Goal: Task Accomplishment & Management: Complete application form

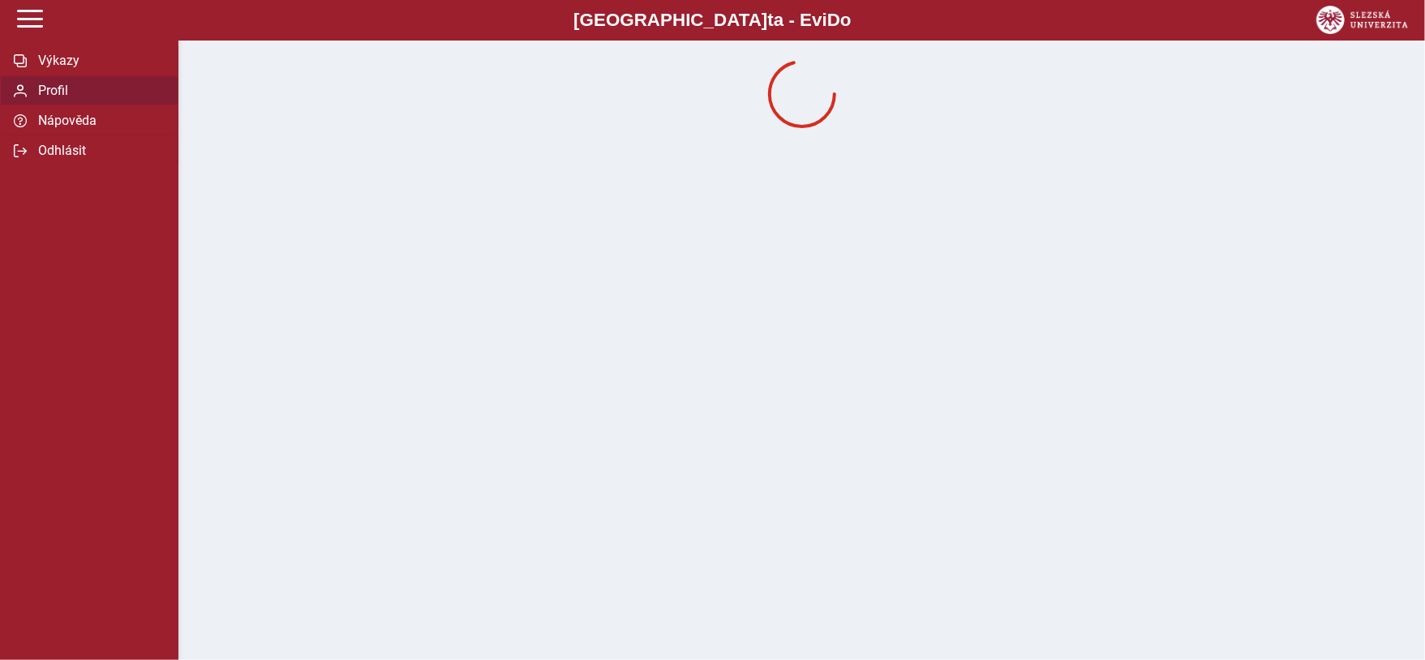
click at [240, 131] on div at bounding box center [801, 94] width 1221 height 81
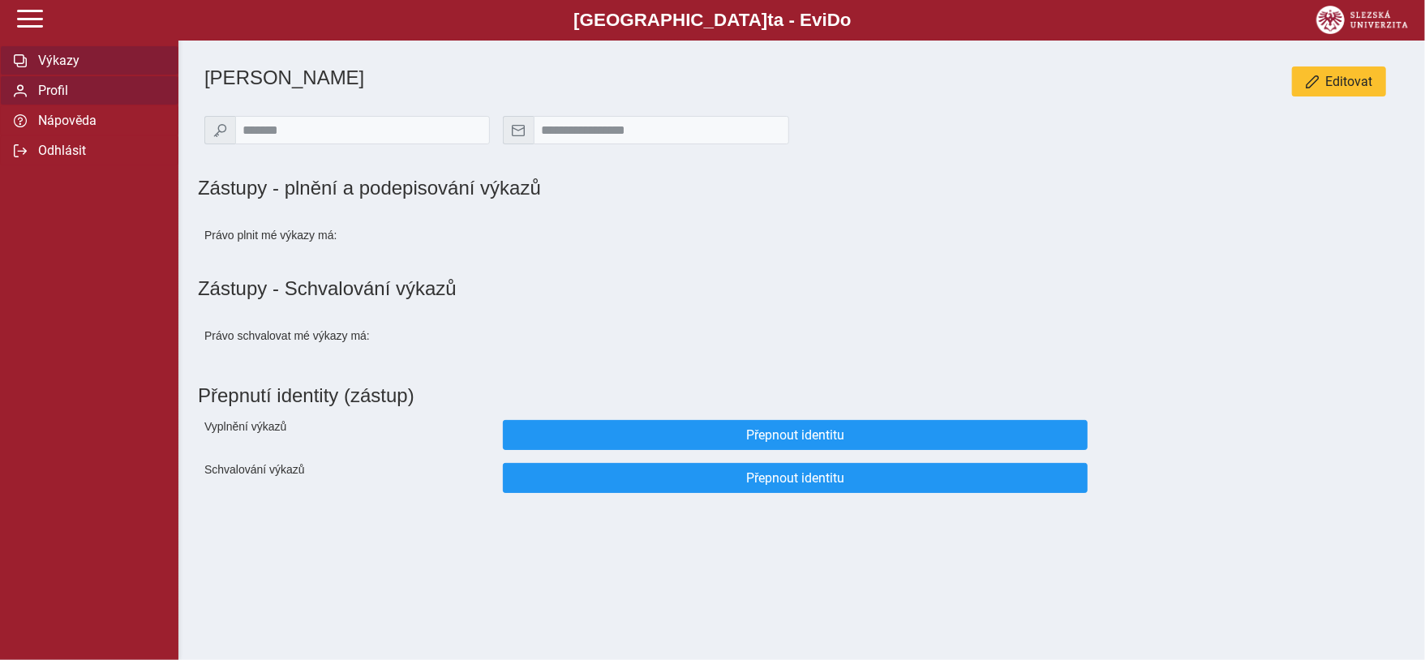
click at [69, 63] on span "Výkazy" at bounding box center [98, 60] width 131 height 15
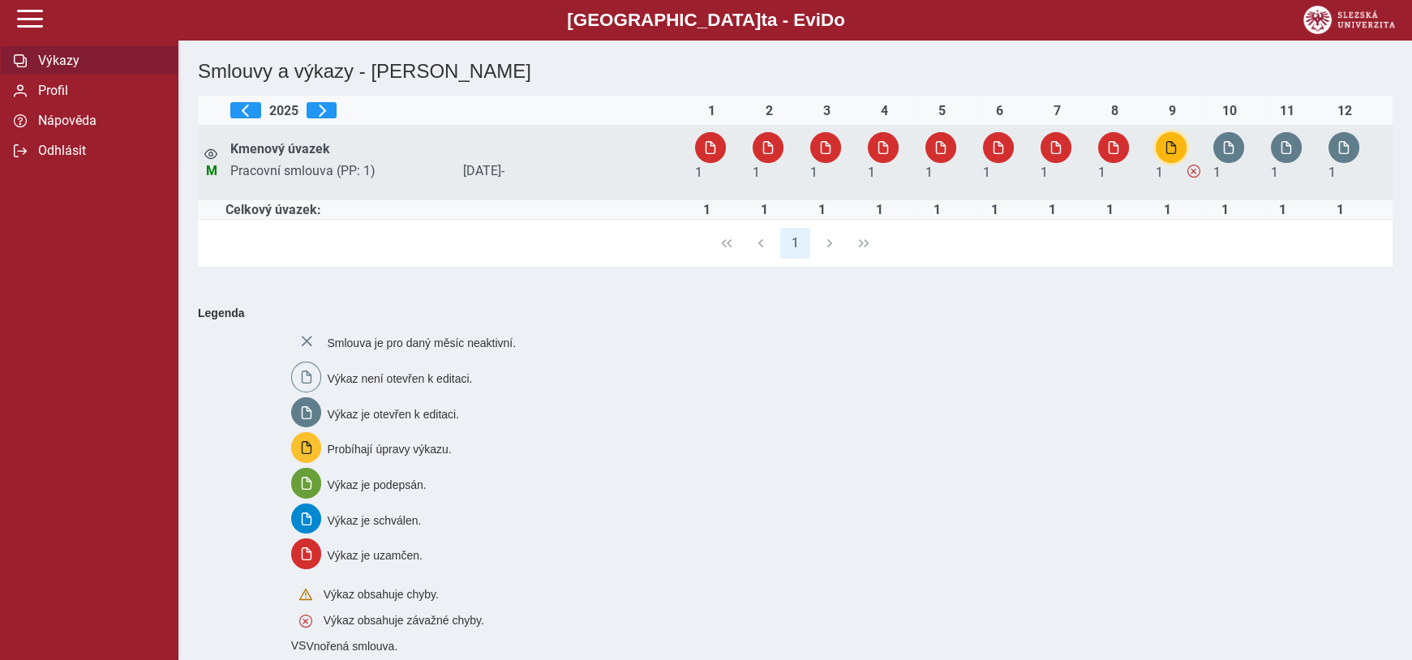
click at [1165, 152] on span "button" at bounding box center [1171, 147] width 13 height 13
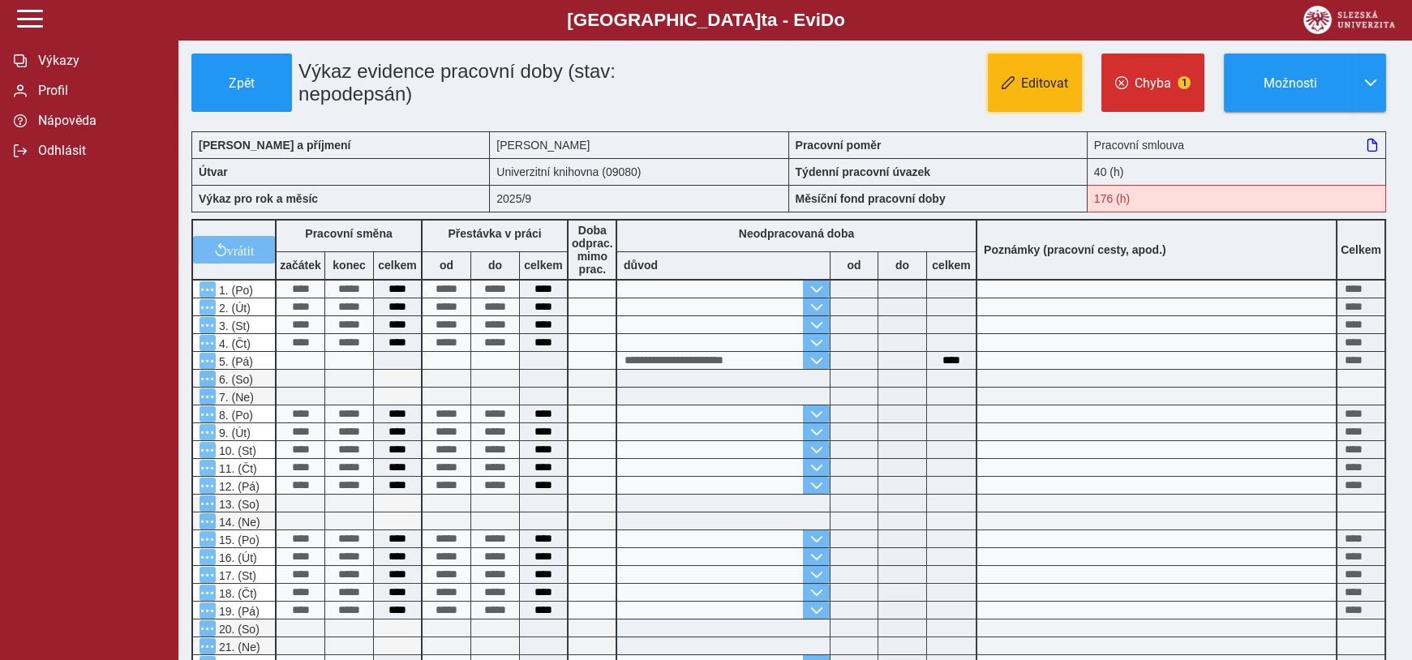
click at [1027, 76] on button "Editovat" at bounding box center [1035, 83] width 94 height 58
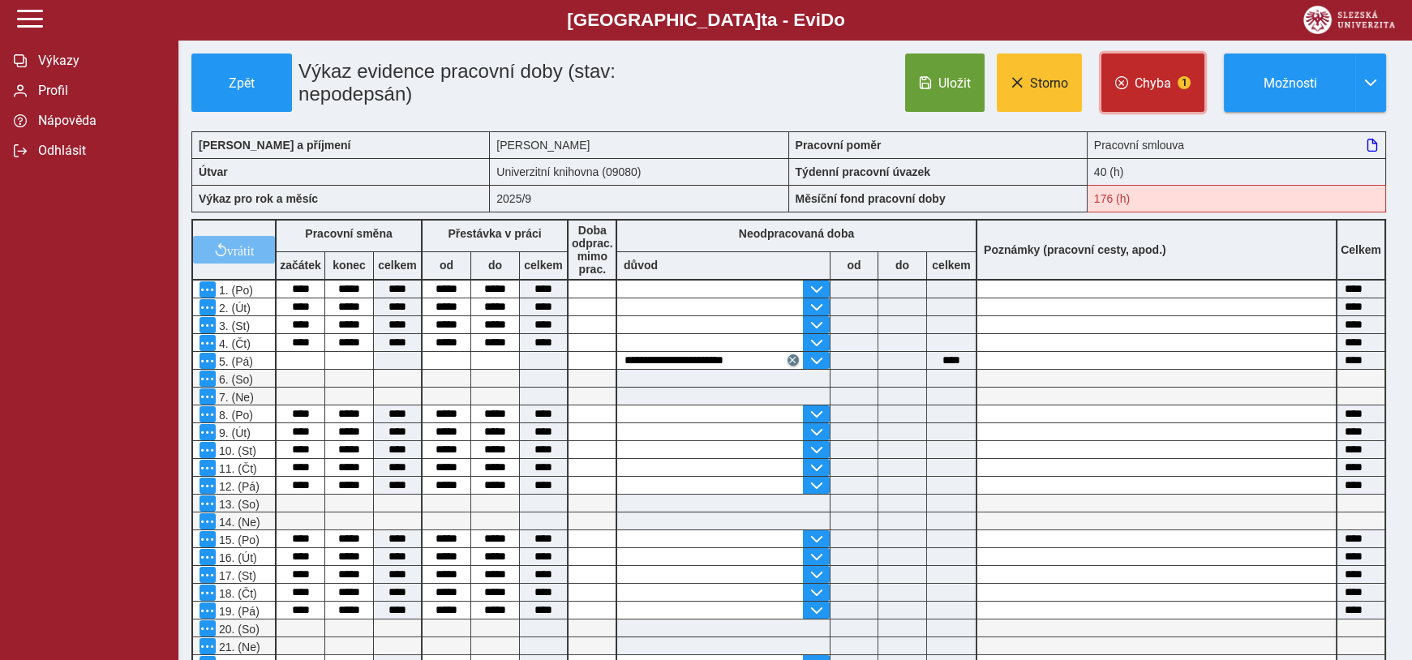
click at [1166, 91] on span "Chyba" at bounding box center [1153, 82] width 36 height 15
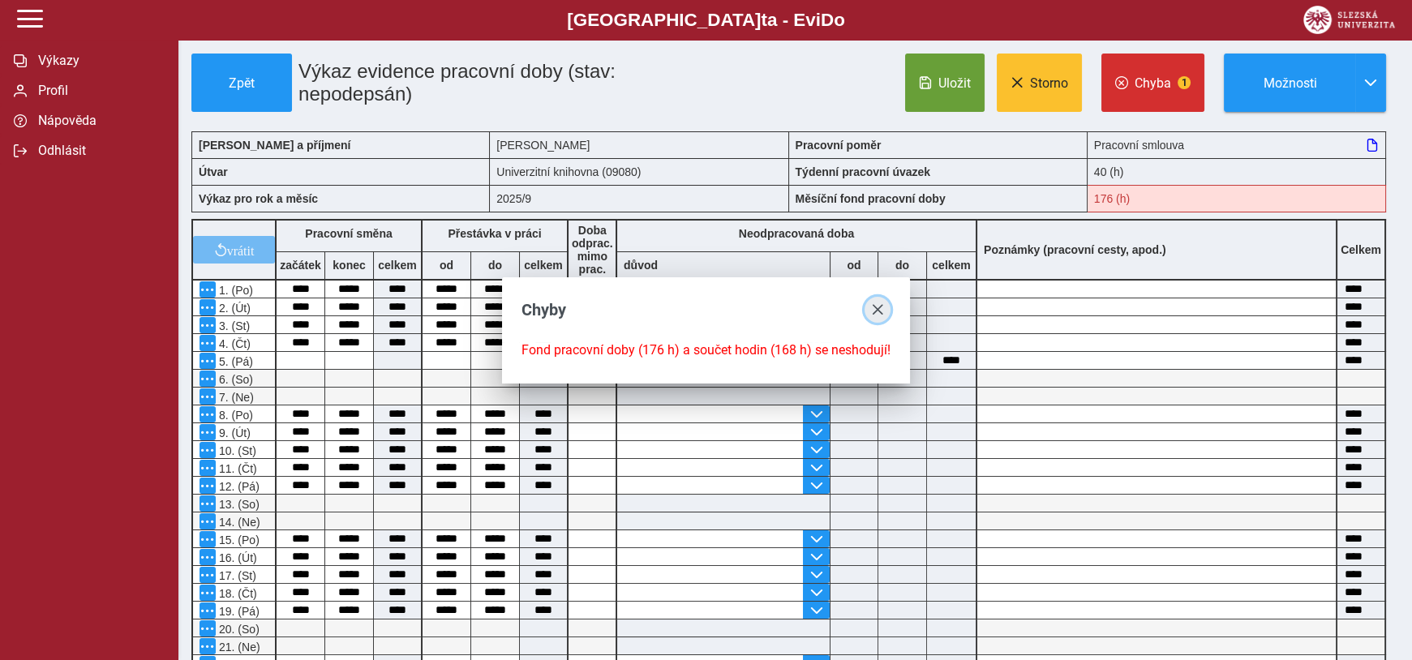
click at [871, 309] on span "close" at bounding box center [877, 309] width 13 height 13
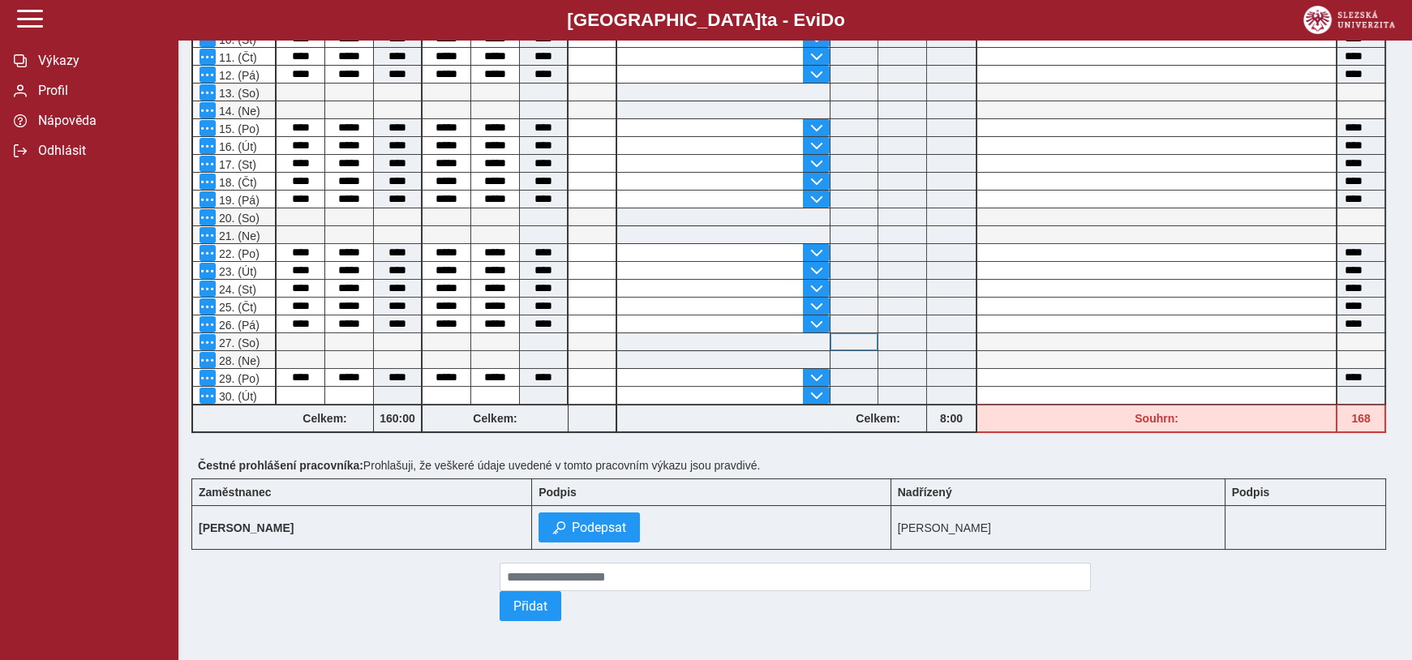
scroll to position [441, 0]
click at [831, 387] on input at bounding box center [854, 395] width 47 height 17
click at [819, 389] on span "button" at bounding box center [816, 395] width 13 height 13
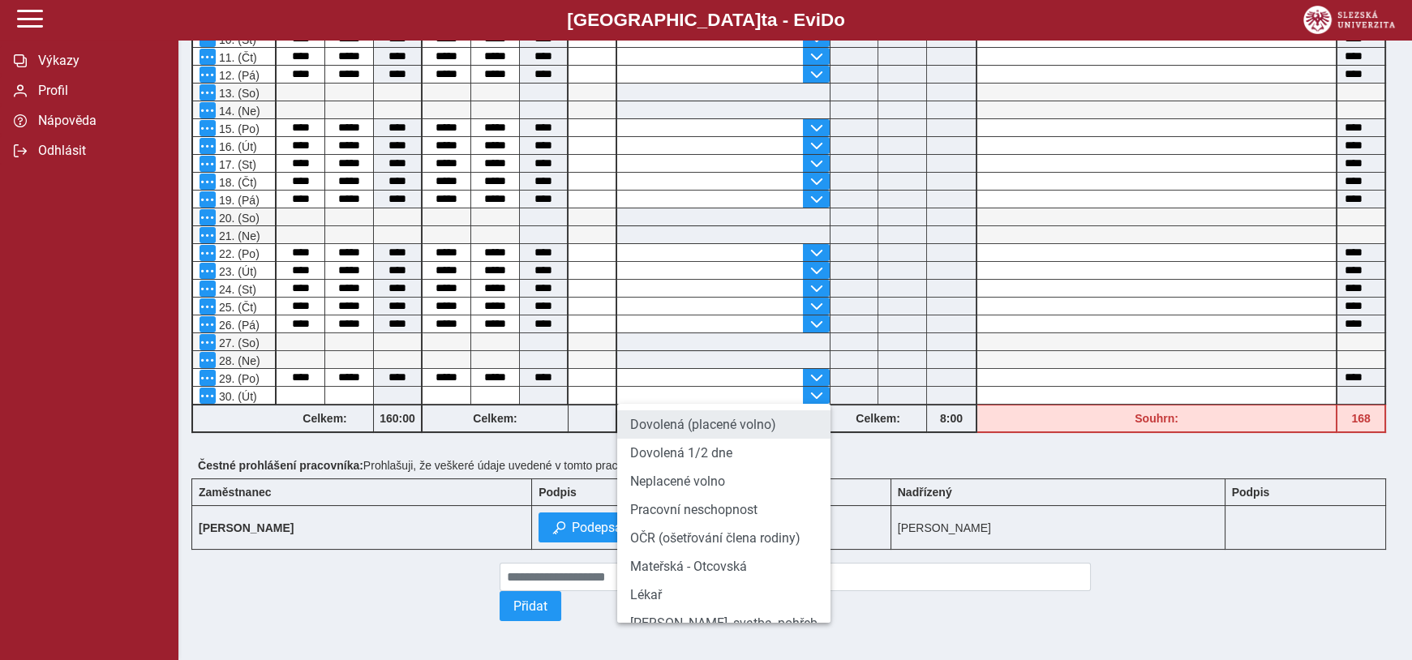
click at [767, 418] on li "Dovolená (placené volno)" at bounding box center [723, 424] width 213 height 28
type input "**********"
type input "****"
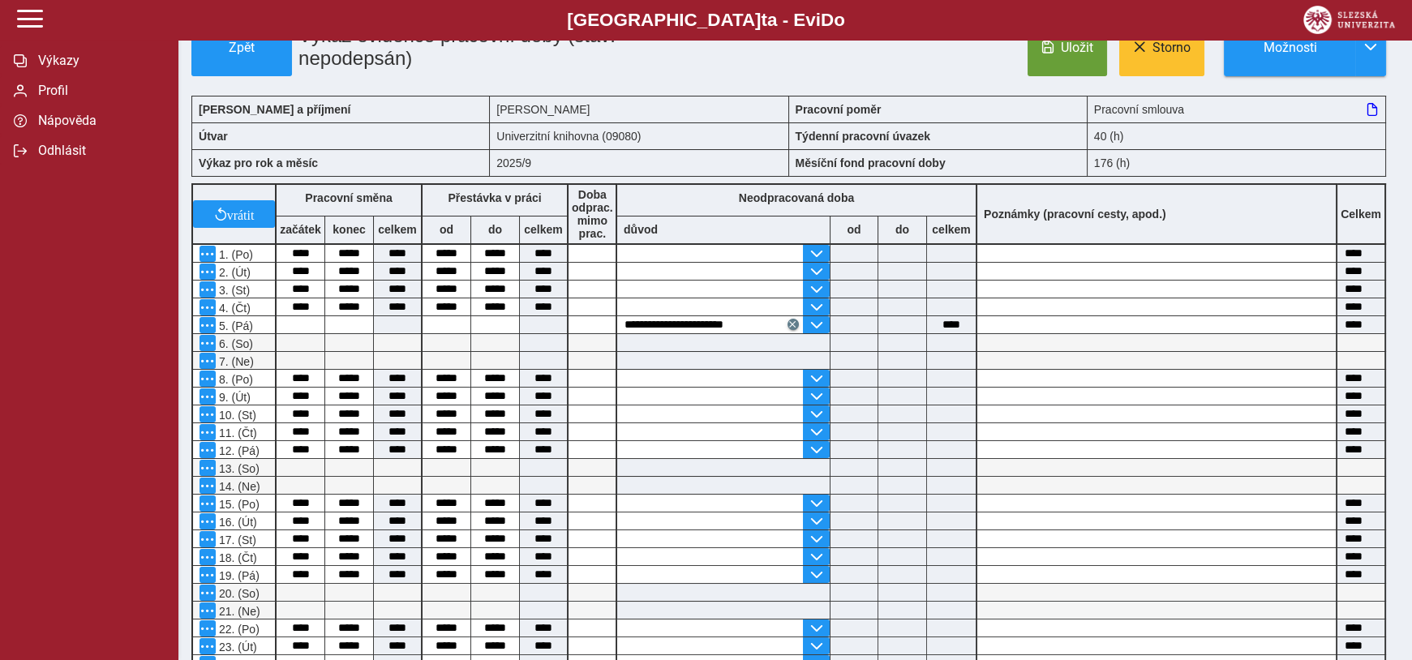
scroll to position [0, 0]
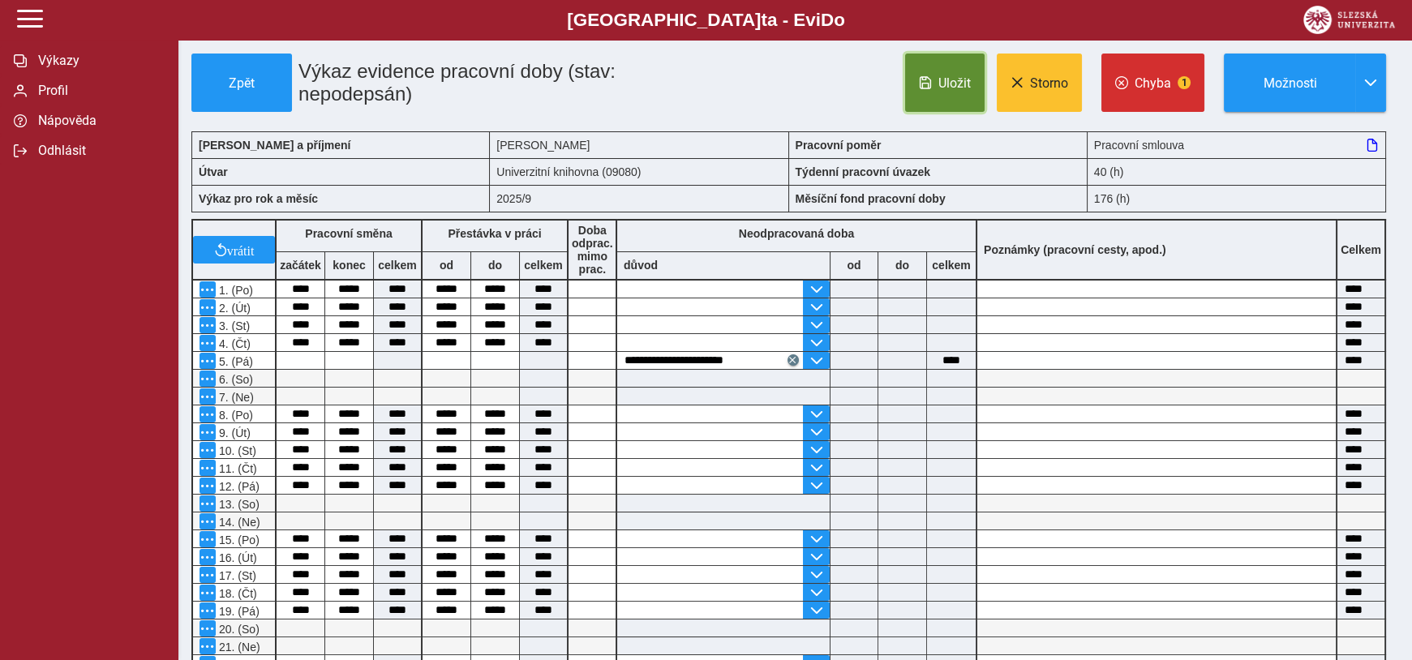
click at [957, 91] on span "Uložit" at bounding box center [954, 82] width 32 height 15
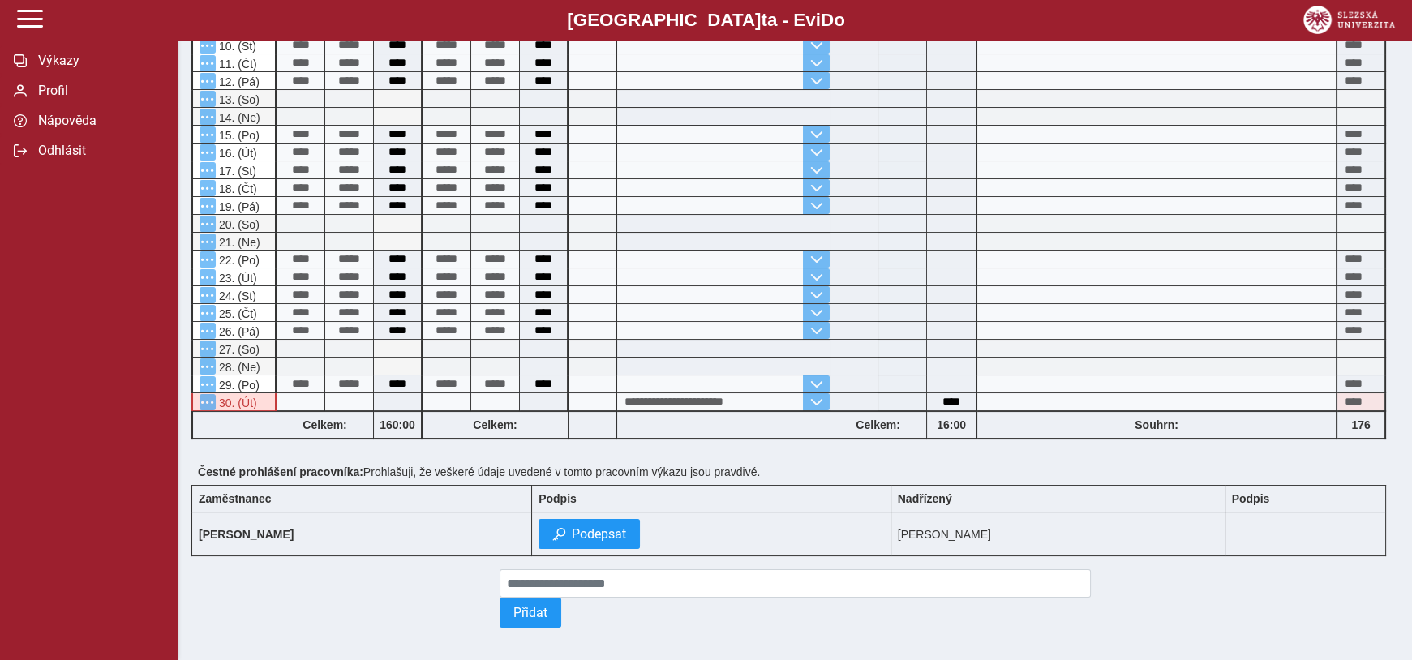
scroll to position [441, 0]
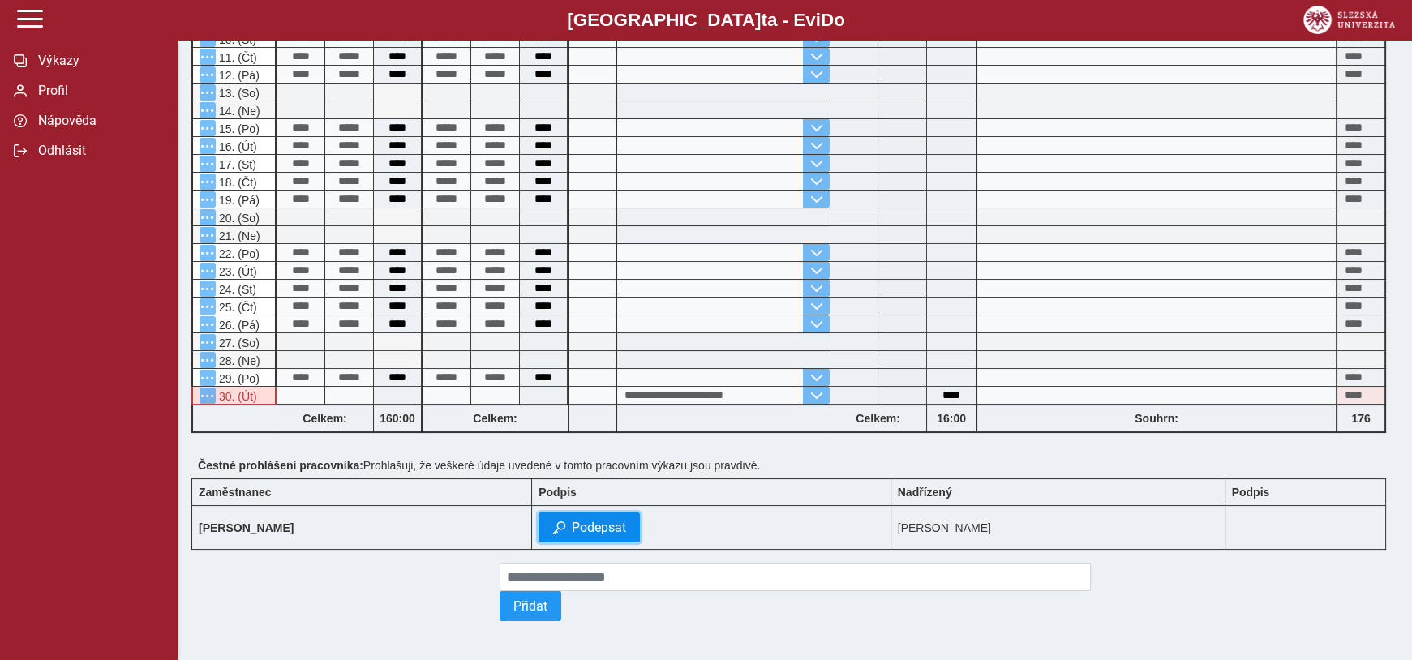
click at [574, 527] on span "Podepsat" at bounding box center [599, 527] width 54 height 15
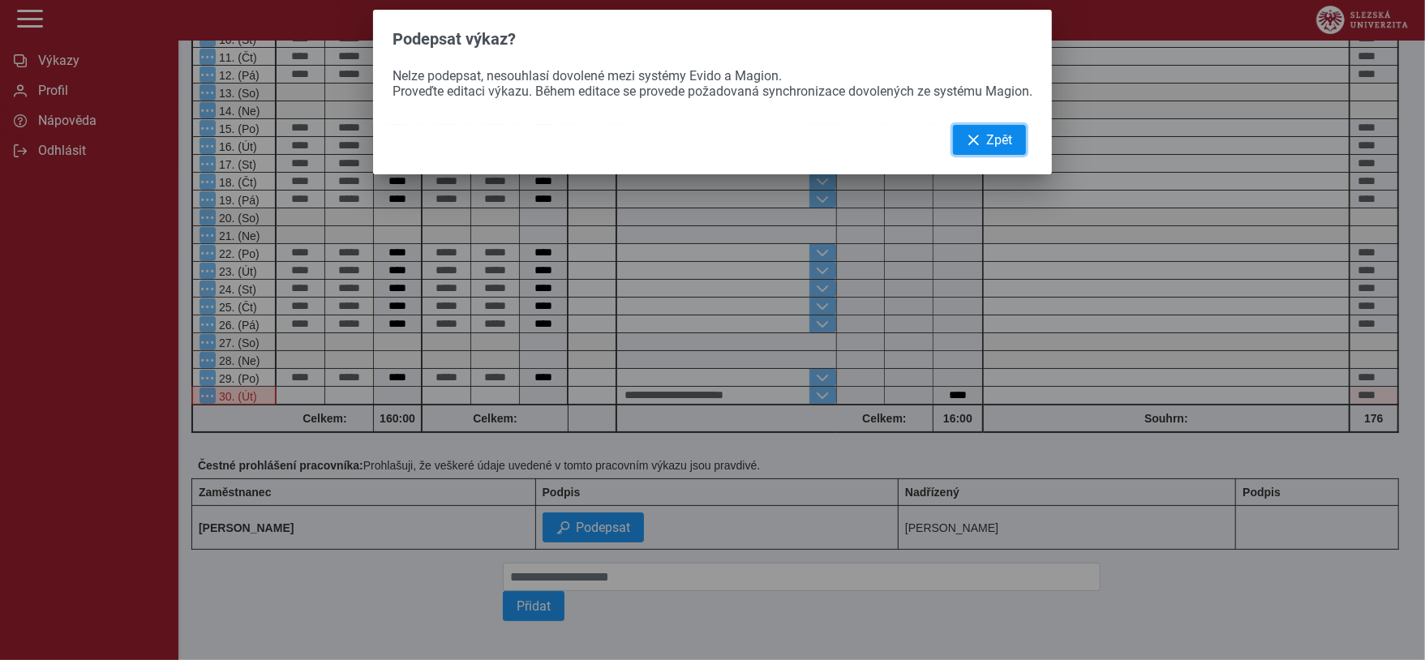
click at [997, 144] on span "Zpět" at bounding box center [999, 139] width 26 height 15
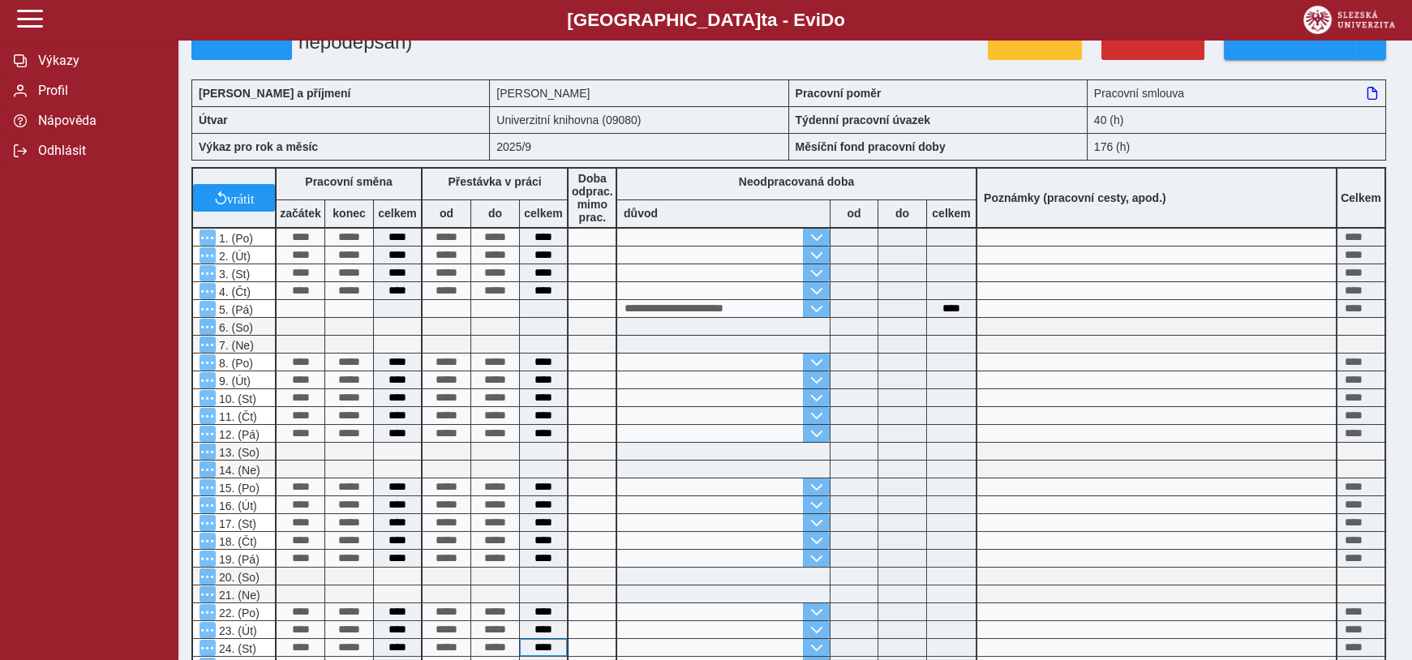
scroll to position [0, 0]
